Goal: Information Seeking & Learning: Find contact information

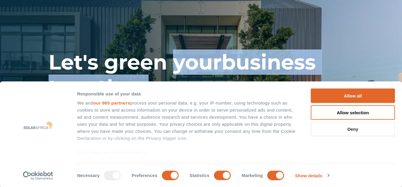
click at [352, 131] on button "Deny" at bounding box center [352, 129] width 84 height 14
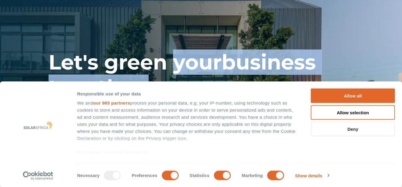
scroll to position [93, 0]
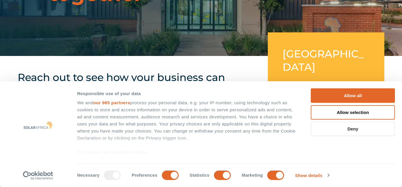
click at [352, 131] on button "Deny" at bounding box center [352, 129] width 84 height 14
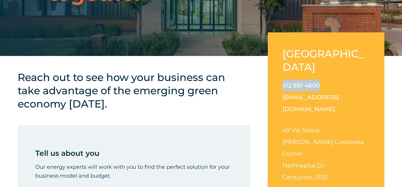
drag, startPoint x: 325, startPoint y: 75, endPoint x: 279, endPoint y: 71, distance: 46.7
click at [279, 71] on div "[GEOGRAPHIC_DATA] 012 881 4800 [EMAIL_ADDRESS][DOMAIN_NAME] [STREET_ADDRESS][PE…" at bounding box center [325, 119] width 116 height 175
drag, startPoint x: 327, startPoint y: 72, endPoint x: 280, endPoint y: 71, distance: 47.3
click at [280, 71] on div "[GEOGRAPHIC_DATA] 012 881 4800 [EMAIL_ADDRESS][DOMAIN_NAME] [STREET_ADDRESS][PE…" at bounding box center [325, 119] width 116 height 175
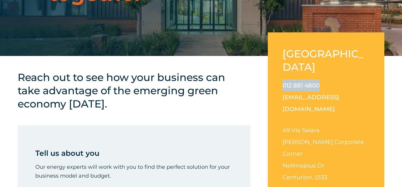
copy link "012 881 4800"
